Goal: Check status: Check status

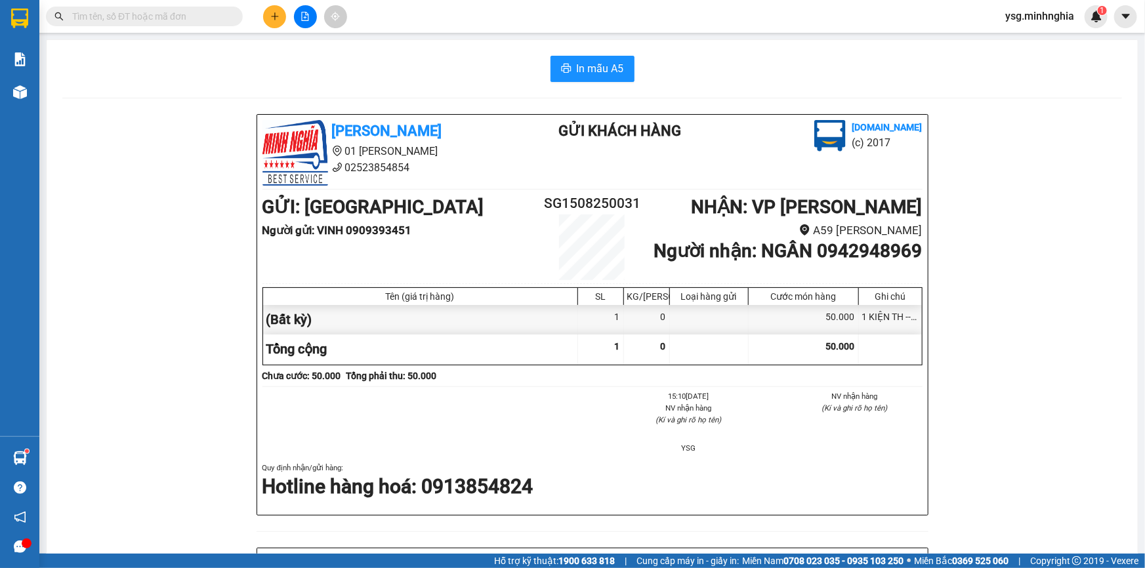
click at [187, 21] on input "text" at bounding box center [149, 16] width 155 height 14
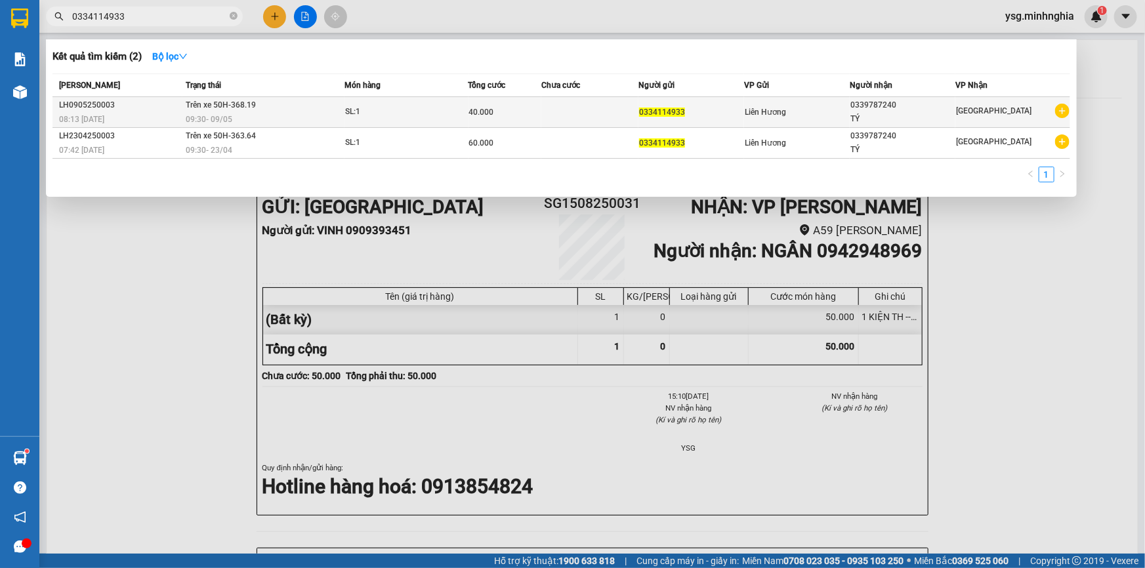
type input "0334114933"
click at [572, 118] on td at bounding box center [589, 112] width 97 height 31
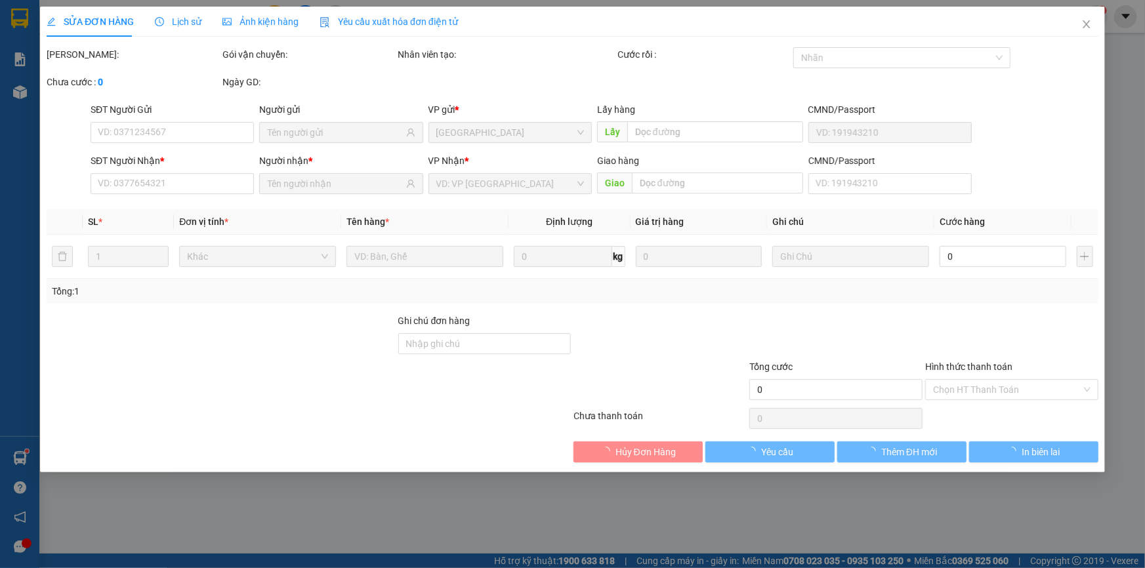
type input "0334114933"
type input "0339787240"
type input "TÝ"
type input "40.000"
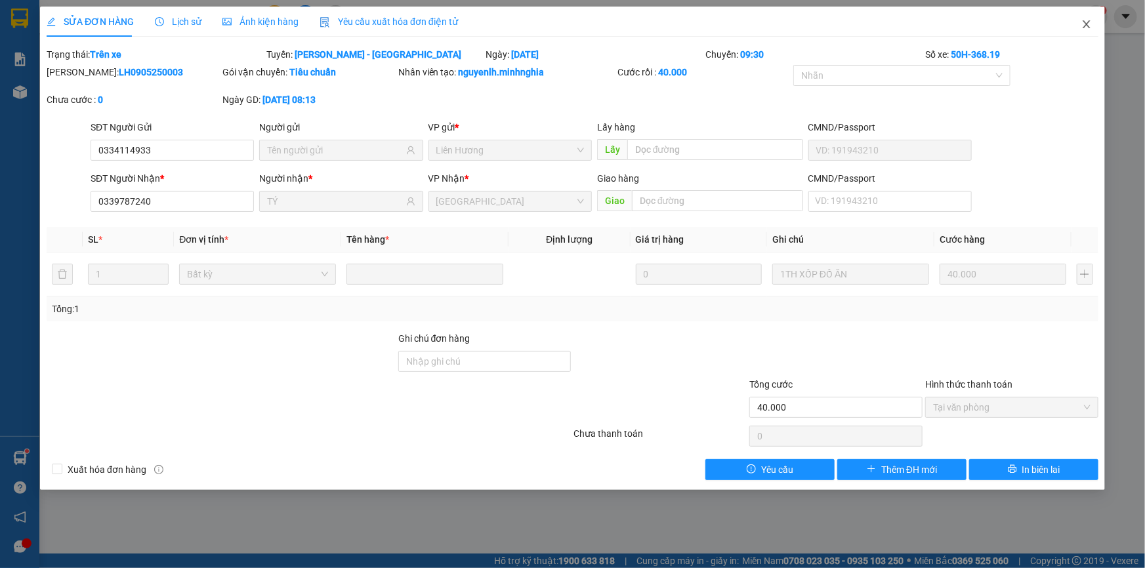
click at [1092, 28] on span "Close" at bounding box center [1086, 25] width 37 height 37
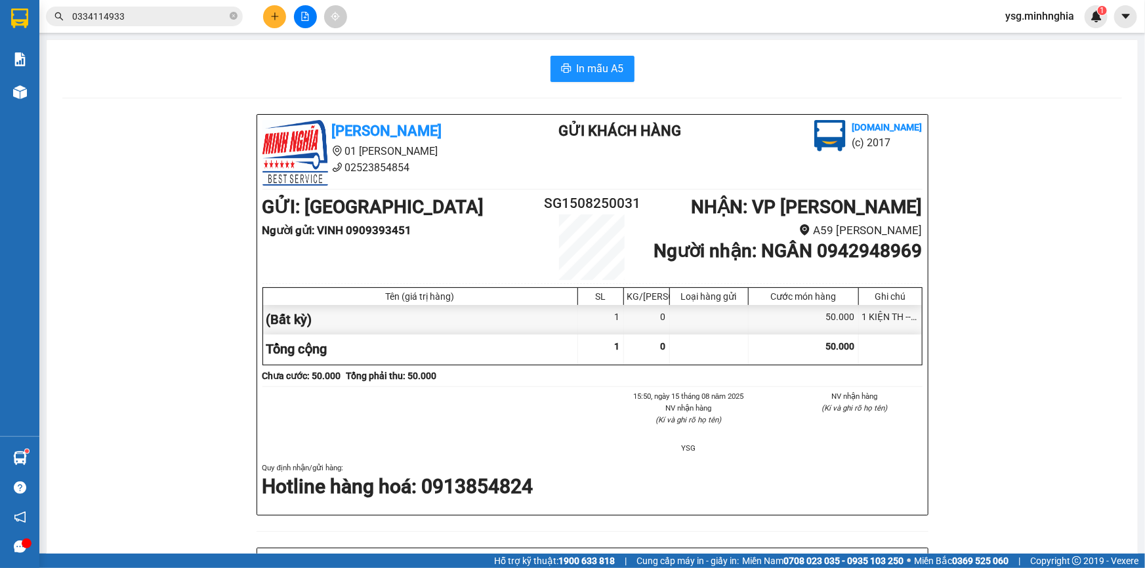
click at [178, 26] on div "Kết quả tìm kiếm ( 2 ) Bộ lọc Mã ĐH Trạng thái Món hàng Tổng cước Chưa cước Ngư…" at bounding box center [128, 16] width 256 height 23
click at [187, 10] on input "0334114933" at bounding box center [149, 16] width 155 height 14
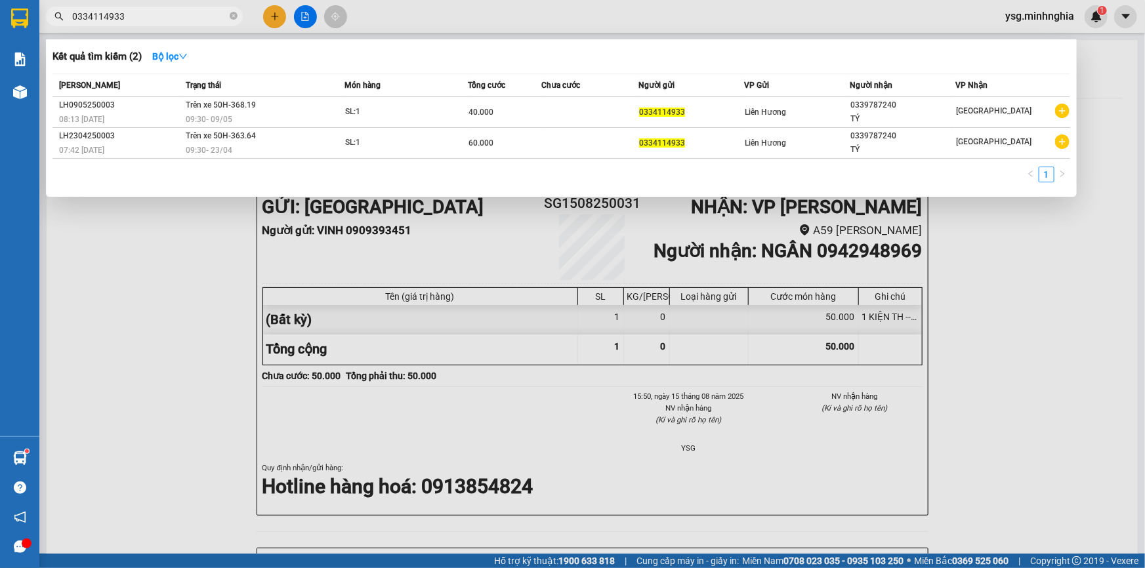
drag, startPoint x: 197, startPoint y: 293, endPoint x: 191, endPoint y: 235, distance: 58.7
click at [193, 289] on div at bounding box center [572, 284] width 1145 height 568
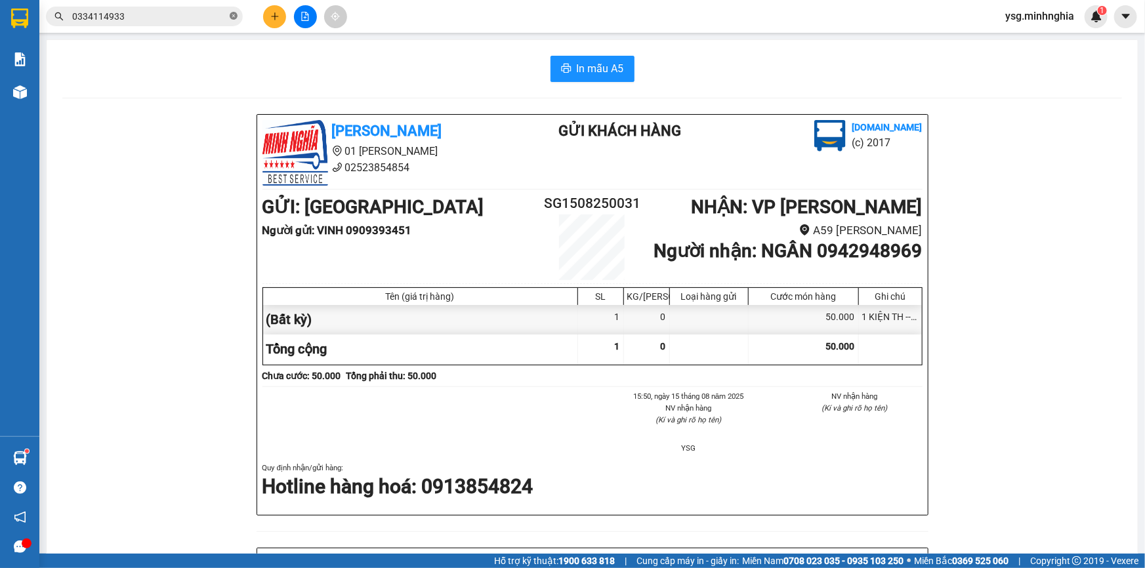
click at [235, 18] on icon "close-circle" at bounding box center [234, 16] width 8 height 8
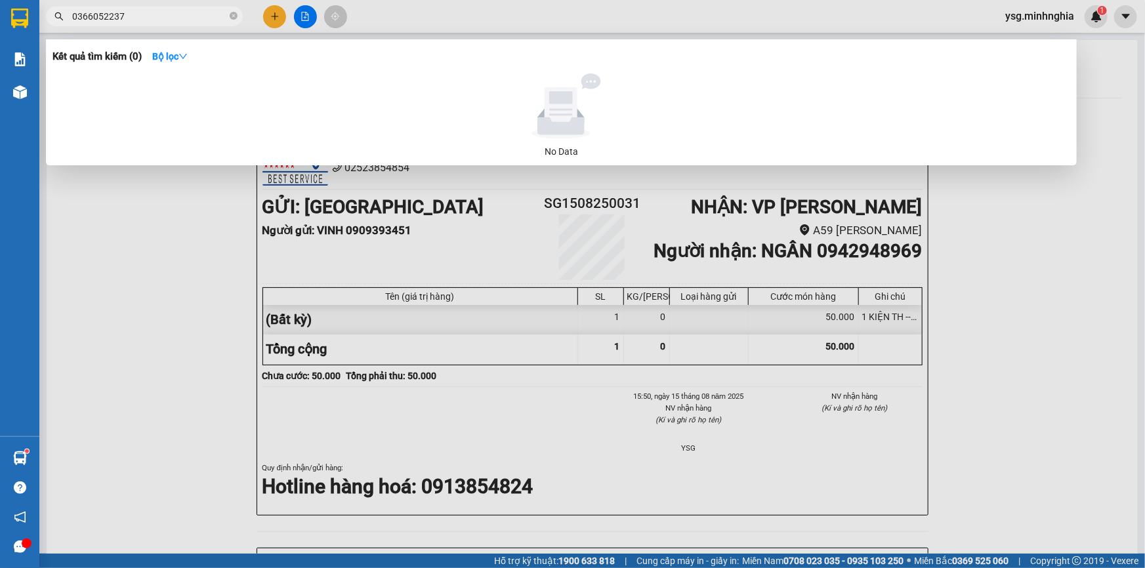
type input "0366052237"
click at [138, 205] on div at bounding box center [572, 284] width 1145 height 568
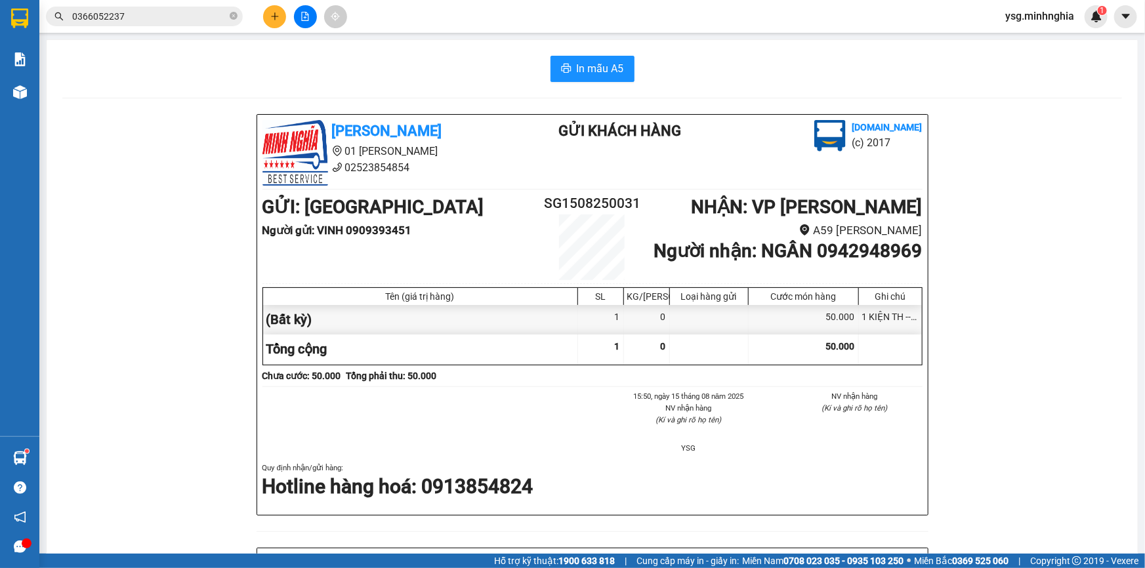
click at [138, 94] on div "In mẫu A5 [PERSON_NAME] 01 Đinh Tiên Hoàng 02523854854 Gửi khách hàng [DOMAIN_N…" at bounding box center [592, 544] width 1091 height 1009
